Goal: Answer question/provide support

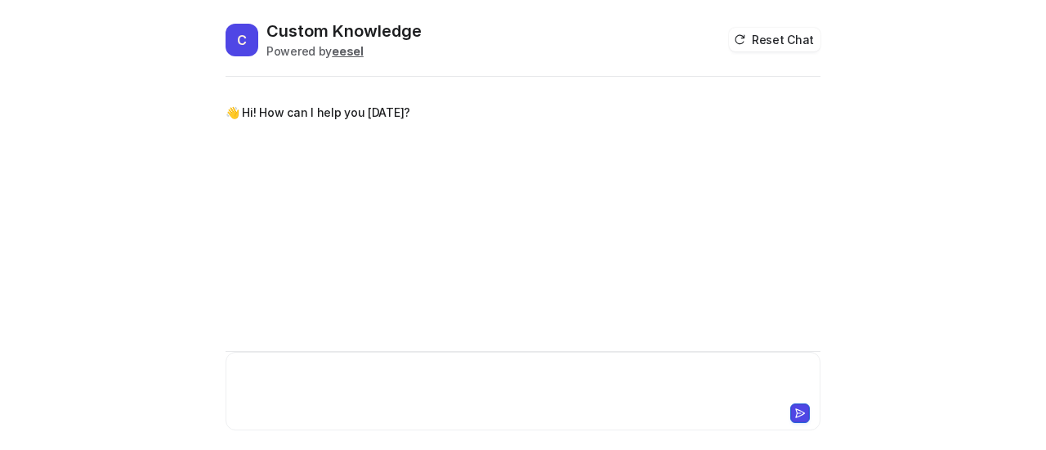
click at [292, 377] on div at bounding box center [523, 382] width 587 height 38
paste div
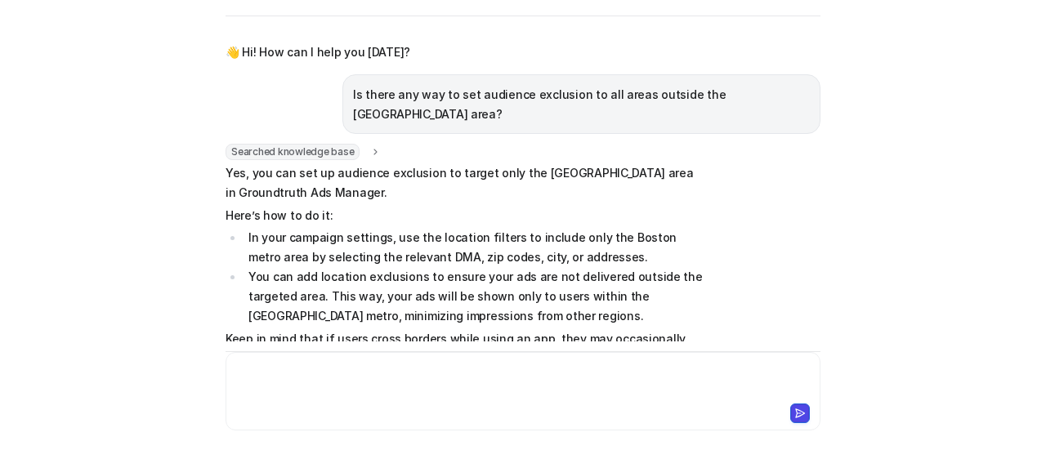
scroll to position [155, 0]
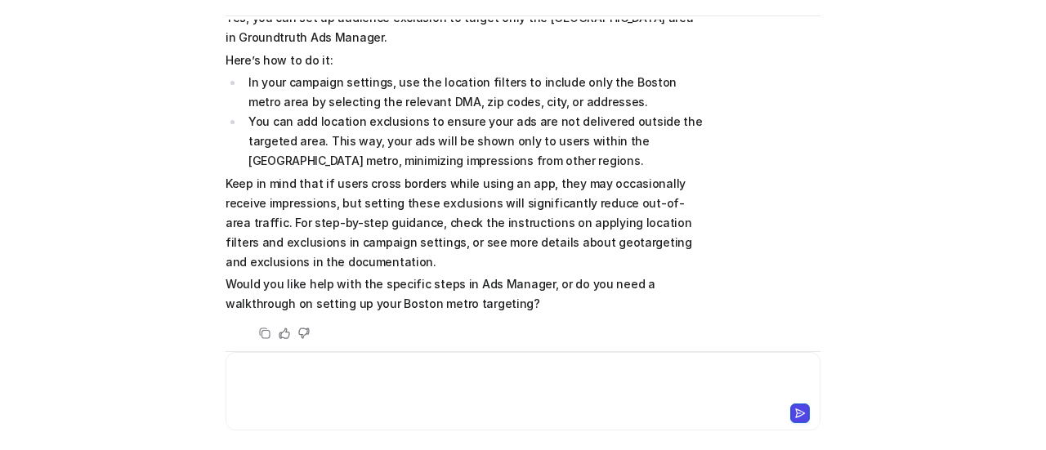
click at [390, 372] on div at bounding box center [523, 382] width 587 height 38
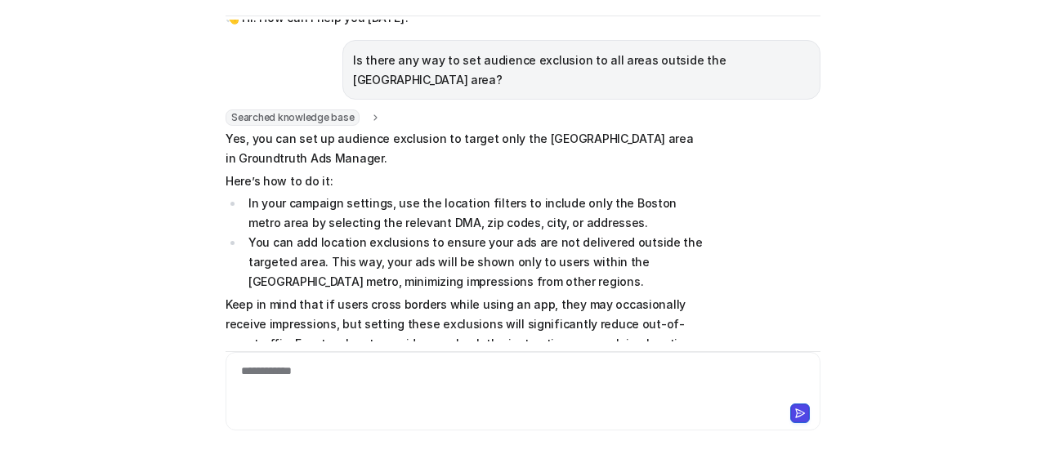
scroll to position [0, 0]
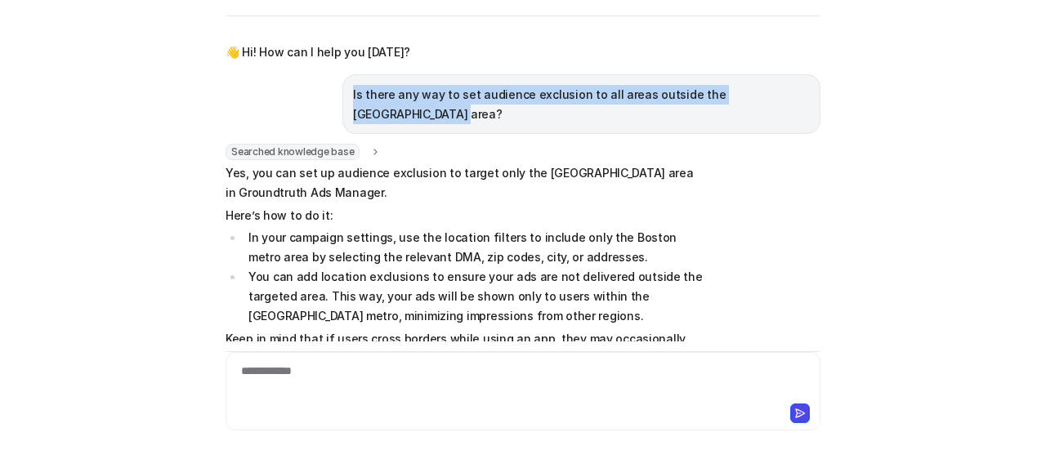
drag, startPoint x: 354, startPoint y: 92, endPoint x: 808, endPoint y: 91, distance: 454.2
click at [808, 91] on div "Is there any way to set audience exclusion to all areas outside the [GEOGRAPHIC…" at bounding box center [581, 104] width 478 height 60
copy p "Is there any way to set audience exclusion to all areas outside the [GEOGRAPHIC…"
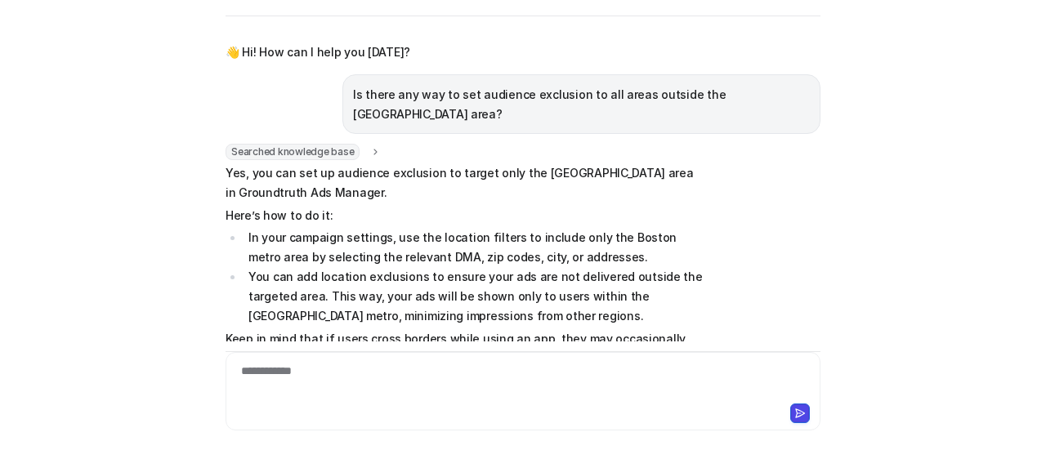
click at [801, 164] on div "Searched knowledge base search_queries : "audience exclusion outside [GEOGRAPHI…" at bounding box center [522, 321] width 595 height 355
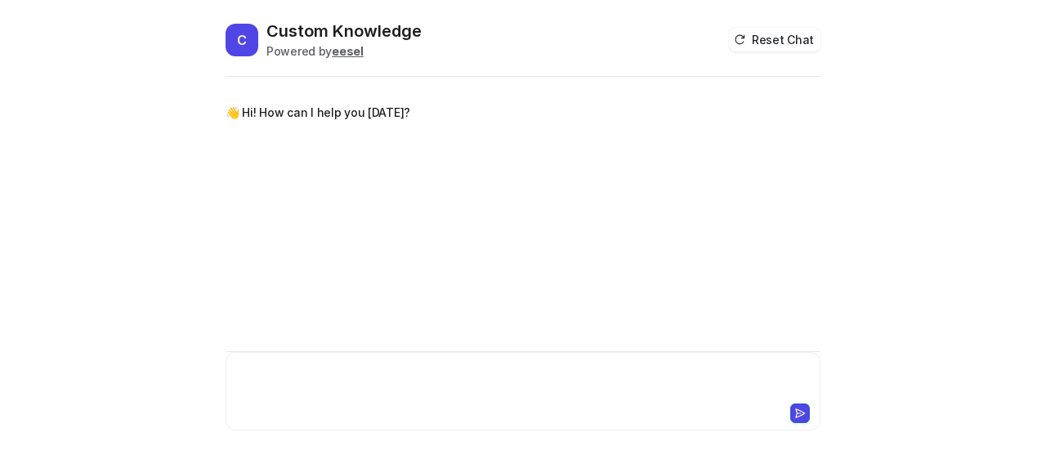
click at [289, 378] on div at bounding box center [523, 382] width 587 height 38
paste div
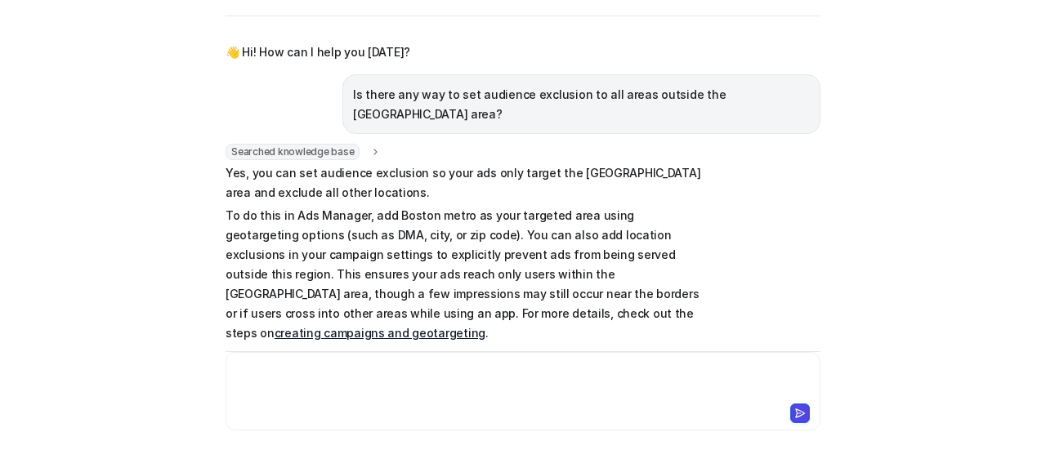
scroll to position [32, 0]
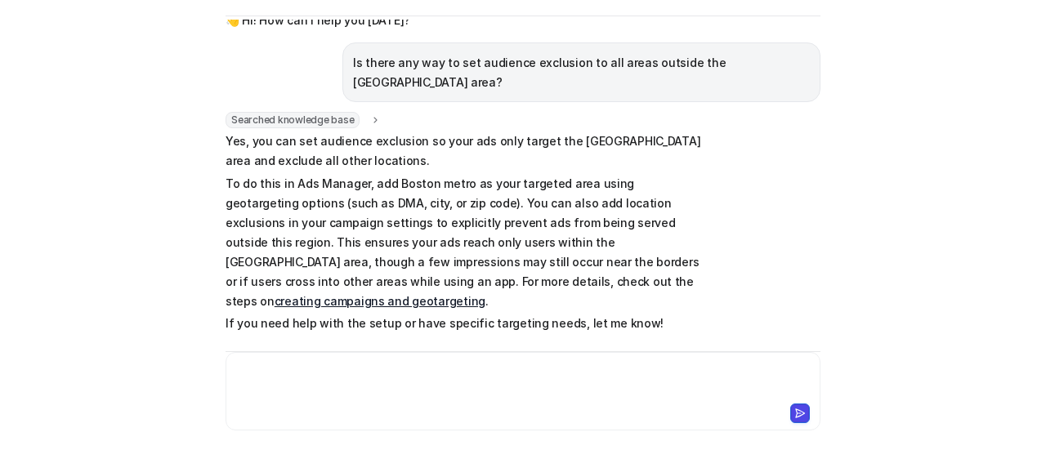
click at [319, 372] on div at bounding box center [523, 382] width 587 height 38
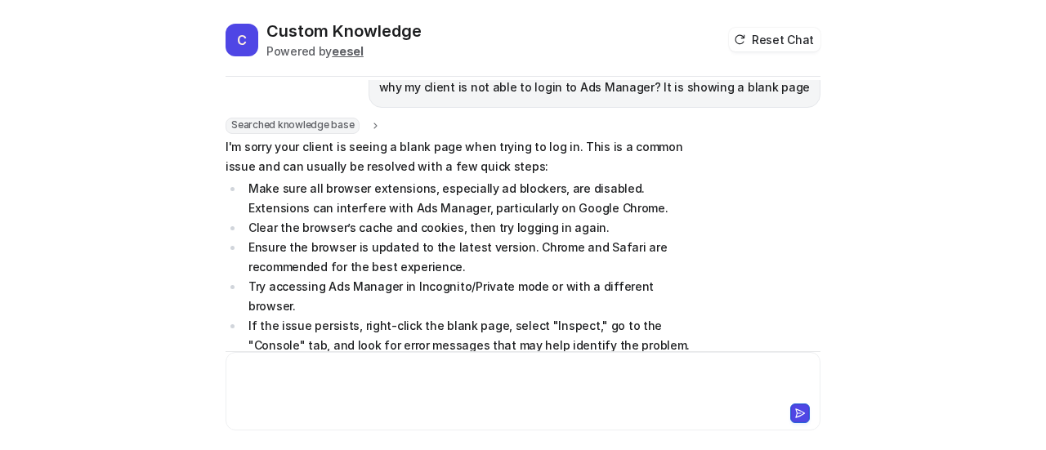
scroll to position [422, 0]
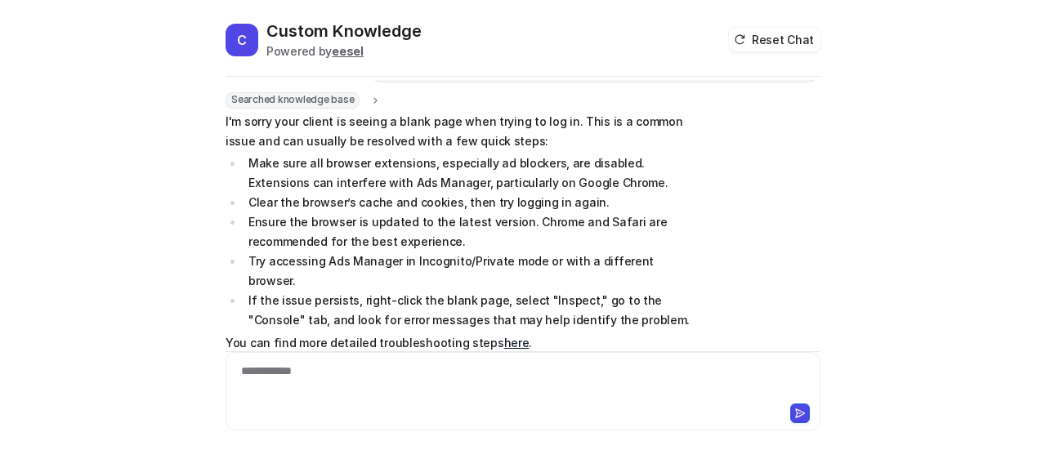
click at [504, 336] on link "here" at bounding box center [516, 343] width 25 height 14
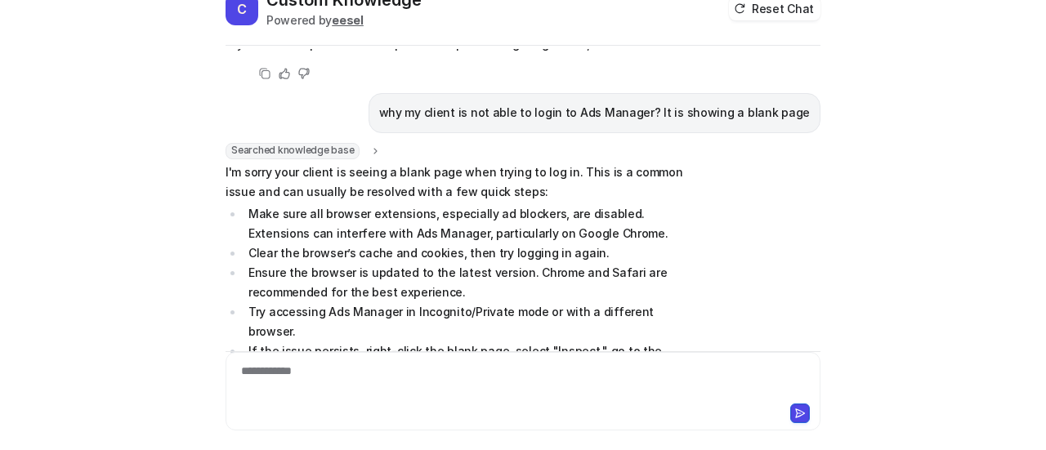
scroll to position [34, 0]
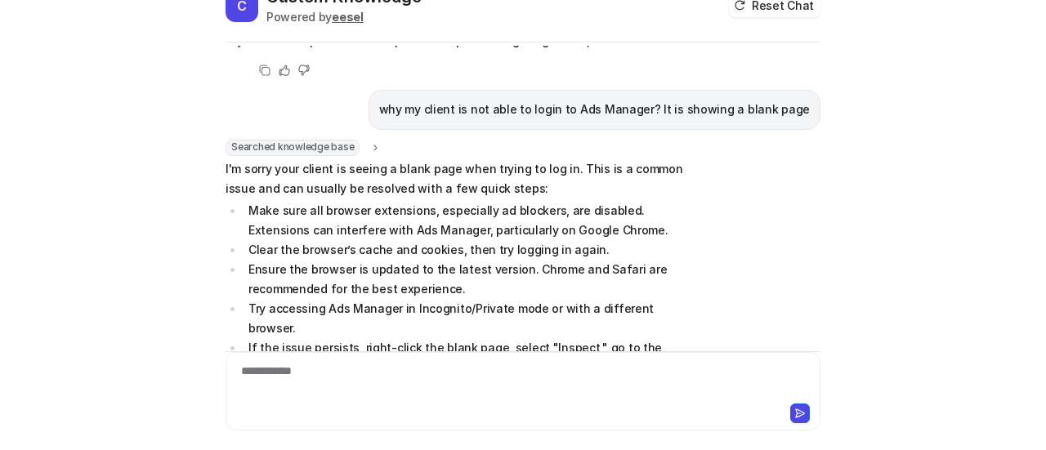
click at [836, 198] on div "C Custom Knowledge Powered by eesel Reset Chat 👋 Hi! How can I help you today? …" at bounding box center [523, 225] width 1046 height 450
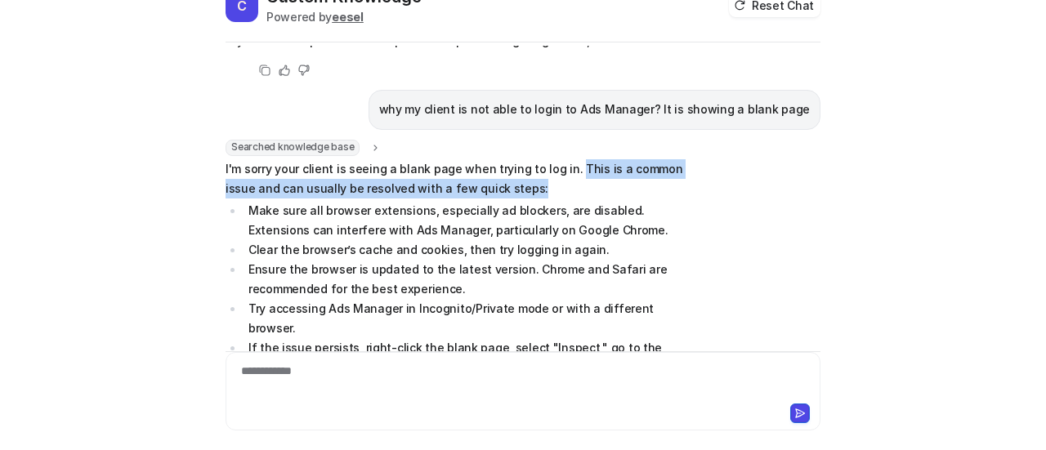
drag, startPoint x: 559, startPoint y: 125, endPoint x: 557, endPoint y: 140, distance: 14.8
click at [557, 159] on p "I'm sorry your client is seeing a blank page when trying to log in. This is a c…" at bounding box center [464, 178] width 478 height 39
copy p "This is a common issue and can usually be resolved with a few quick steps:"
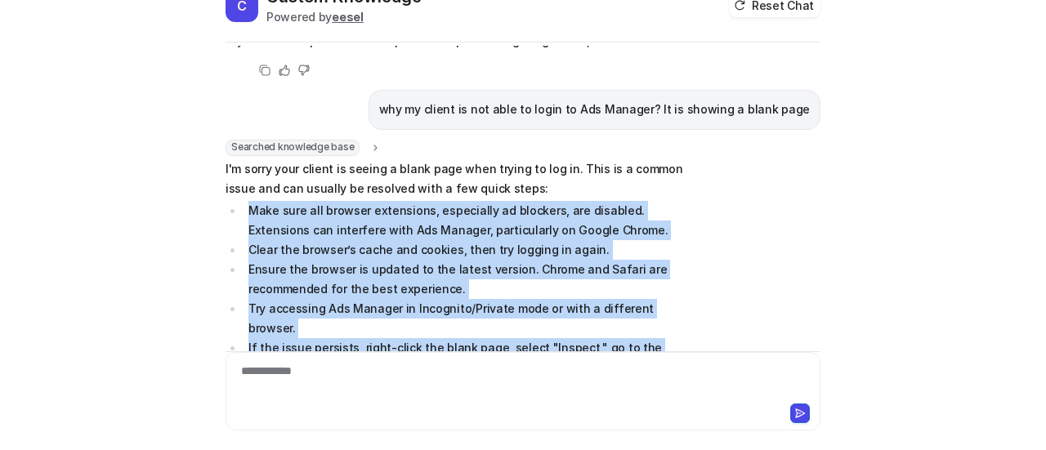
drag, startPoint x: 243, startPoint y: 167, endPoint x: 600, endPoint y: 313, distance: 384.7
click at [600, 313] on ul "Make sure all browser extensions, especially ad blockers, are disabled. Extensi…" at bounding box center [464, 289] width 478 height 176
copy ul "Make sure all browser extensions, especially ad blockers, are disabled. Extensi…"
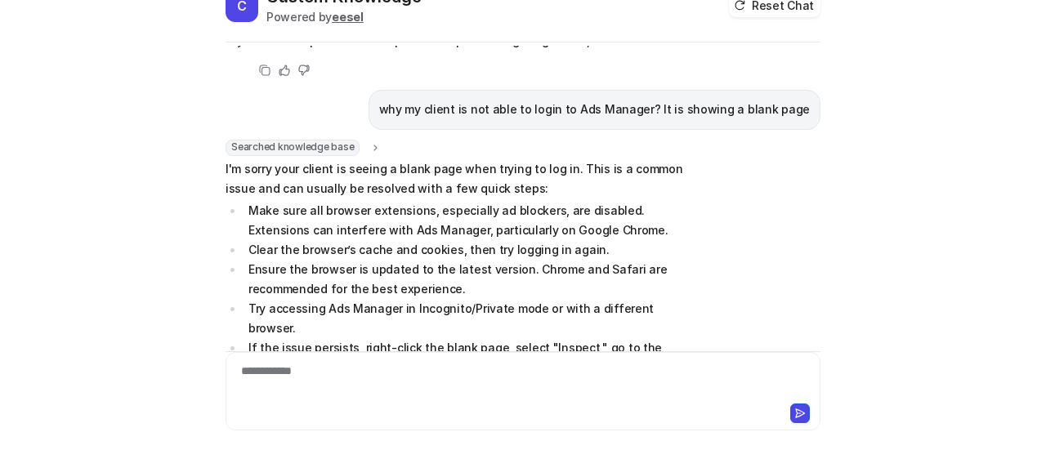
click at [596, 316] on span "I'm sorry your client is seeing a blank page when trying to log in. This is a c…" at bounding box center [464, 310] width 478 height 303
click at [306, 201] on li "Make sure all browser extensions, especially ad blockers, are disabled. Extensi…" at bounding box center [473, 220] width 460 height 39
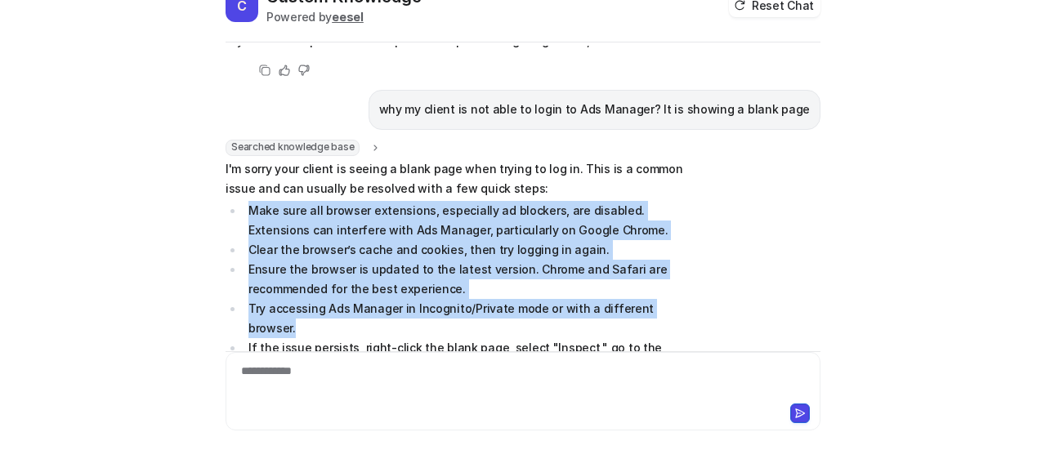
drag, startPoint x: 243, startPoint y: 162, endPoint x: 681, endPoint y: 269, distance: 450.7
click at [681, 269] on ul "Make sure all browser extensions, especially ad blockers, are disabled. Extensi…" at bounding box center [464, 289] width 478 height 176
copy ul "Make sure all browser extensions, especially ad blockers, are disabled. Extensi…"
